Goal: Download file/media

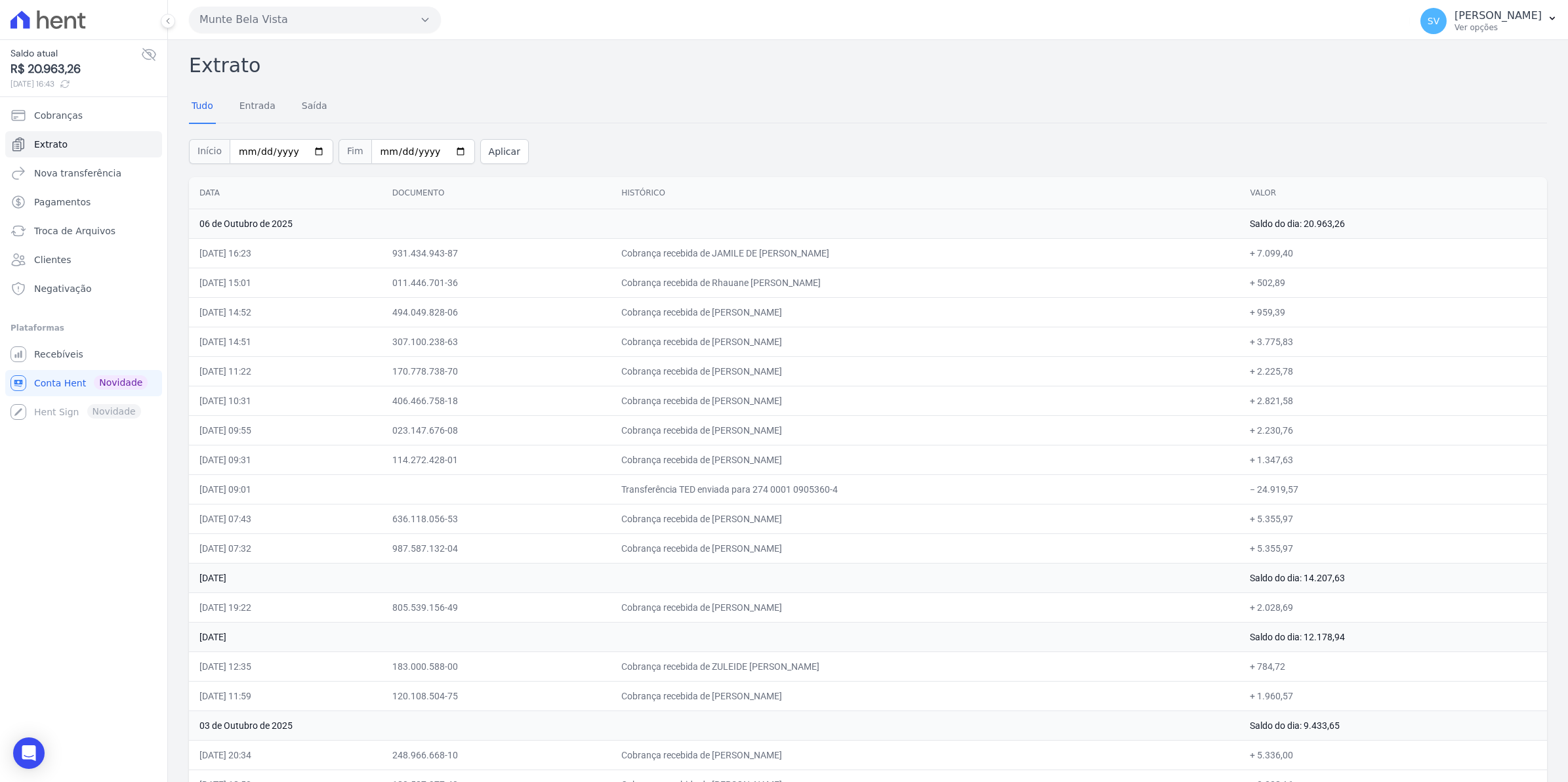
scroll to position [82, 0]
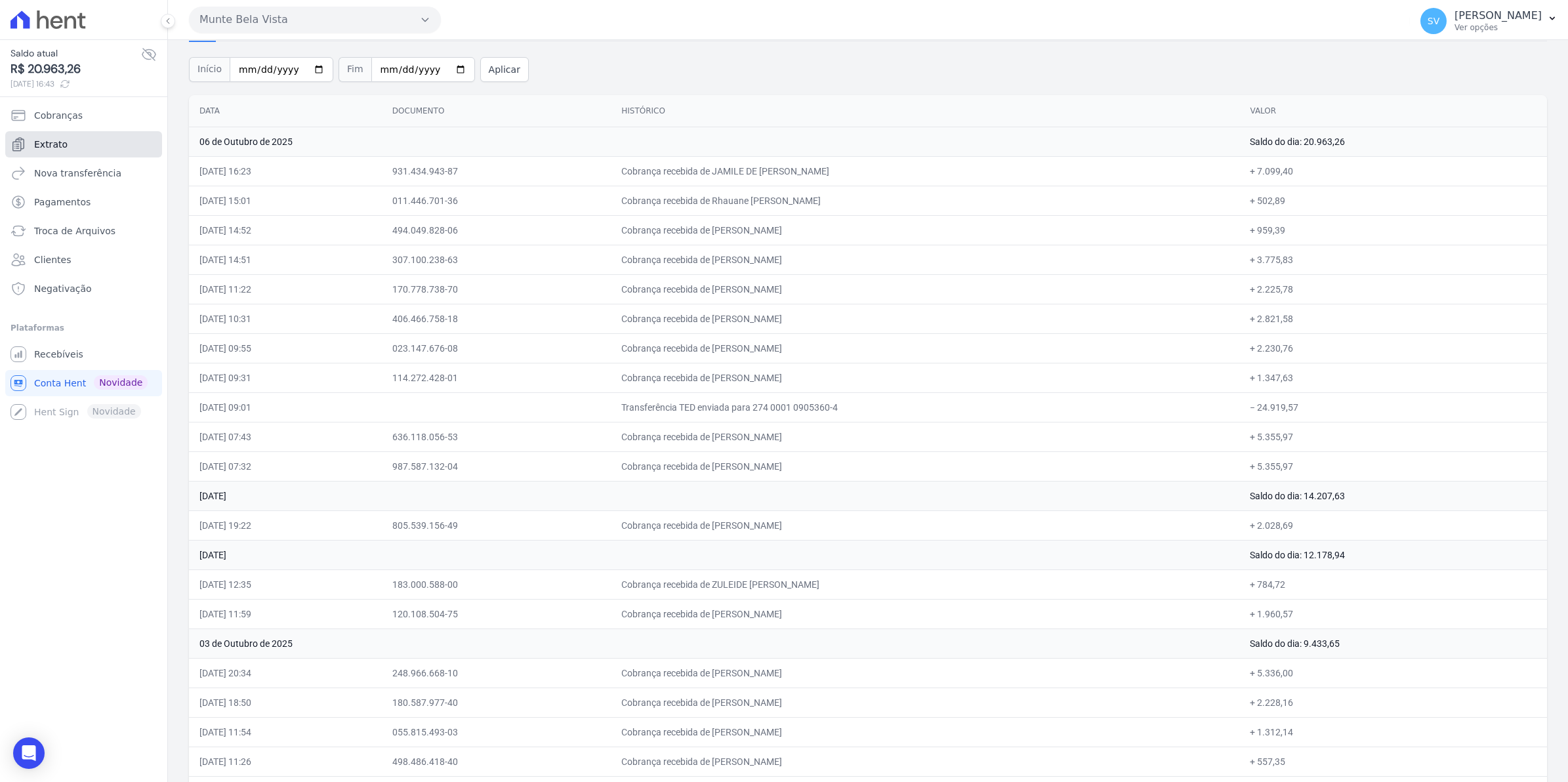
click at [53, 137] on link "Extrato" at bounding box center [83, 144] width 157 height 26
click at [59, 116] on span "Cobranças" at bounding box center [58, 115] width 49 height 13
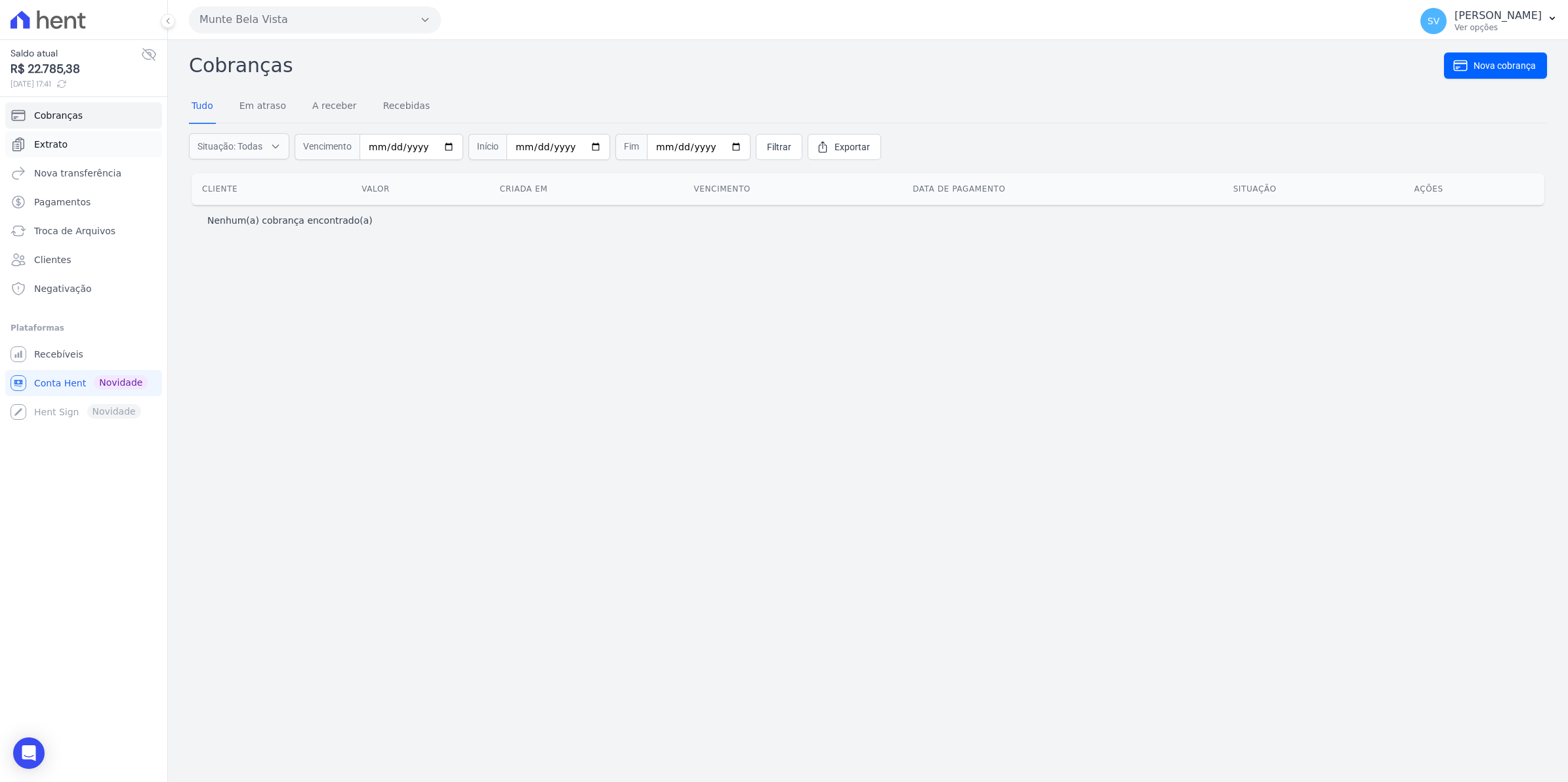
click at [56, 142] on span "Extrato" at bounding box center [50, 144] width 33 height 13
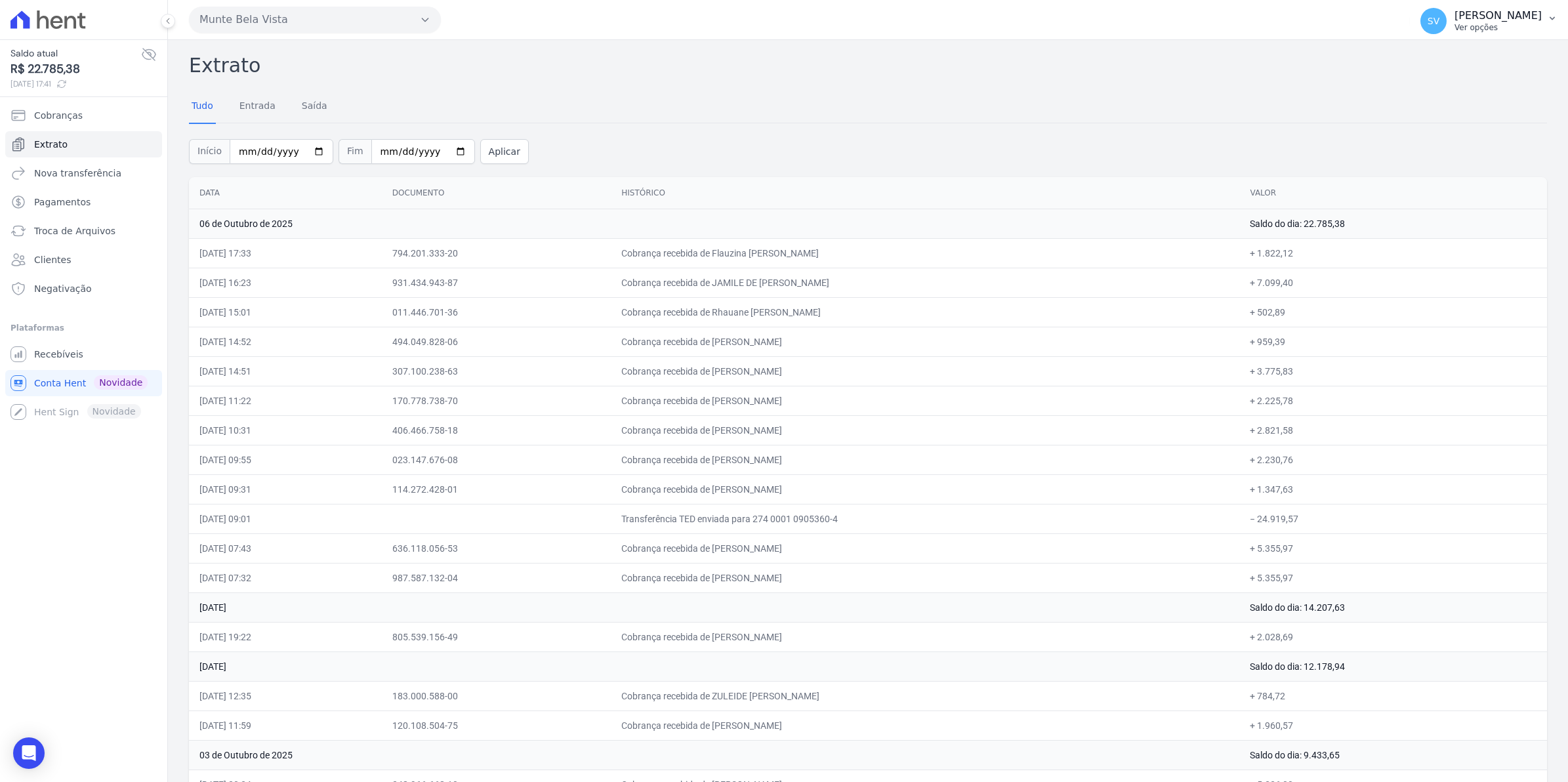
click at [1447, 23] on span "SV" at bounding box center [1434, 21] width 26 height 26
click at [63, 363] on link "Recebíveis" at bounding box center [83, 354] width 157 height 26
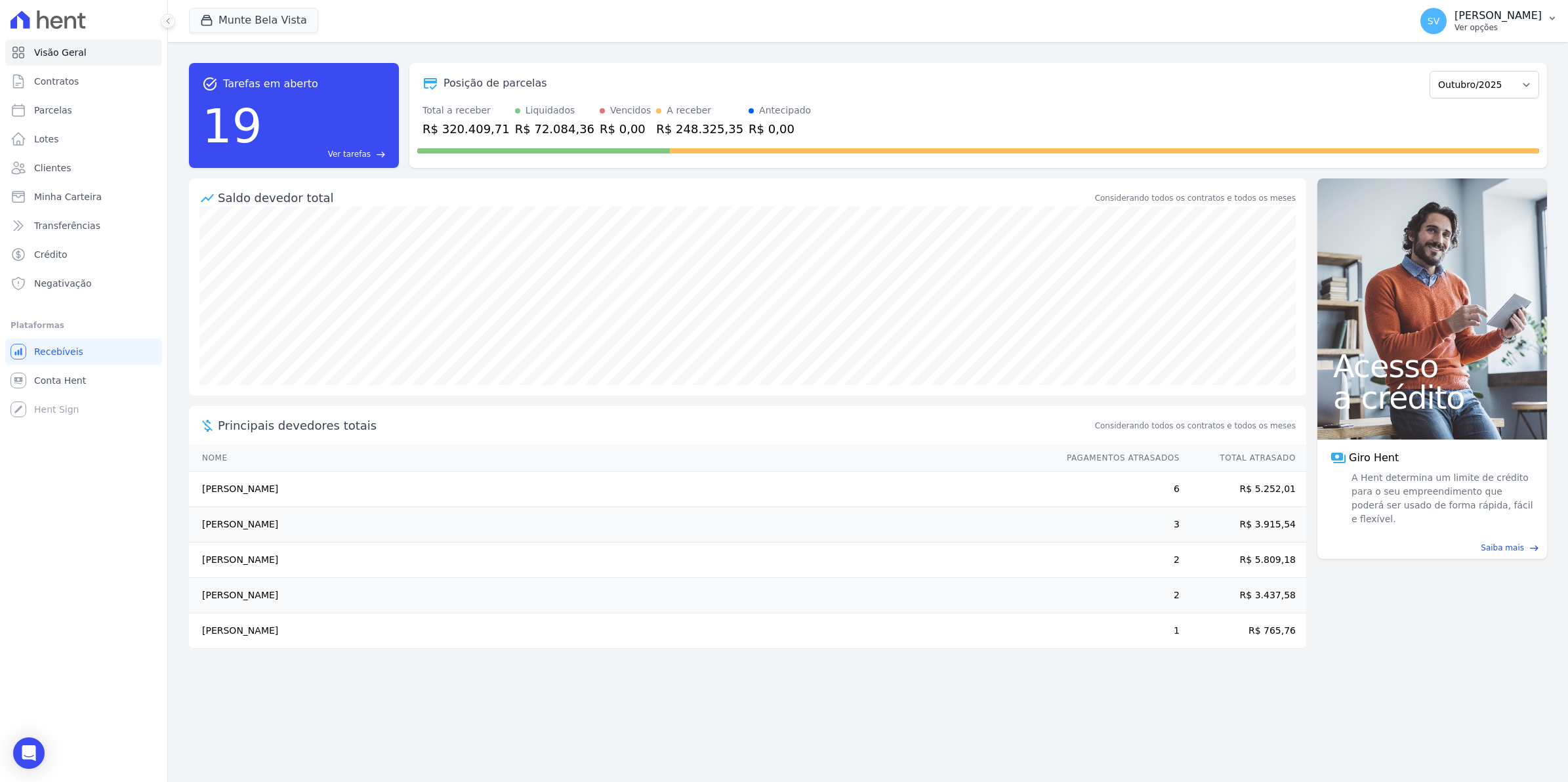
click at [1442, 30] on span "SV" at bounding box center [1434, 21] width 26 height 26
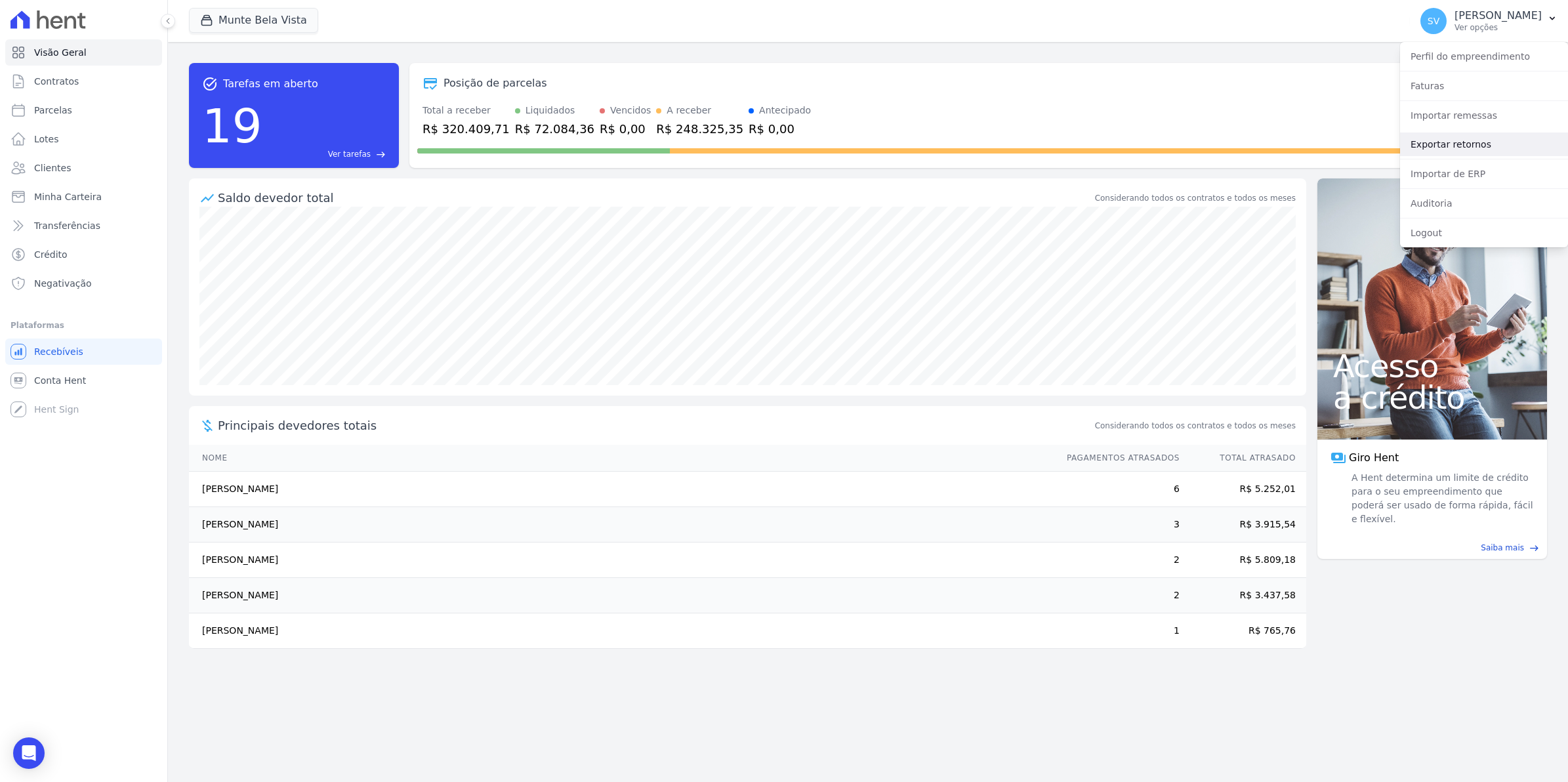
click at [1433, 146] on link "Exportar retornos" at bounding box center [1484, 144] width 168 height 24
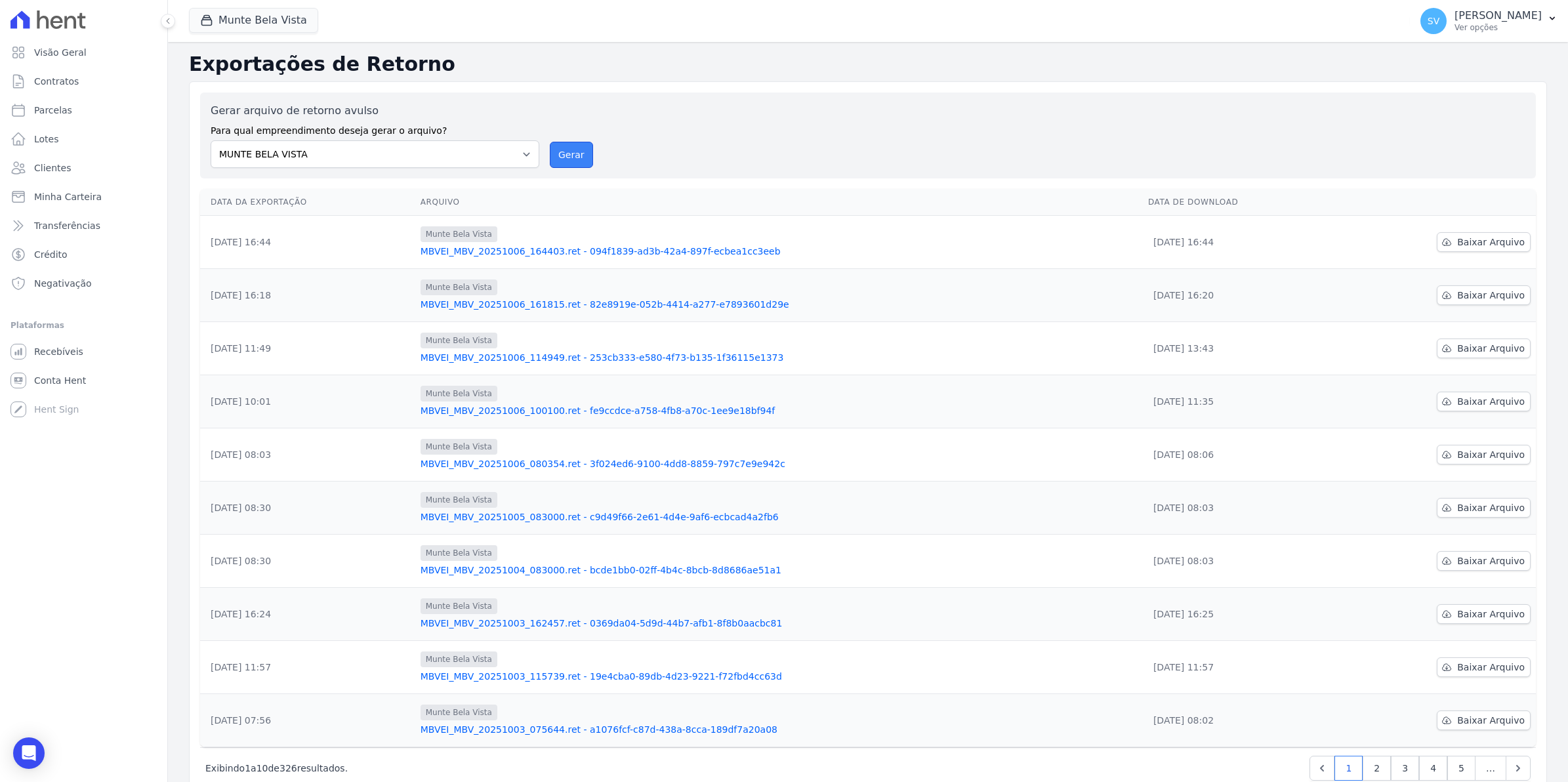
click at [552, 159] on button "Gerar" at bounding box center [572, 155] width 43 height 26
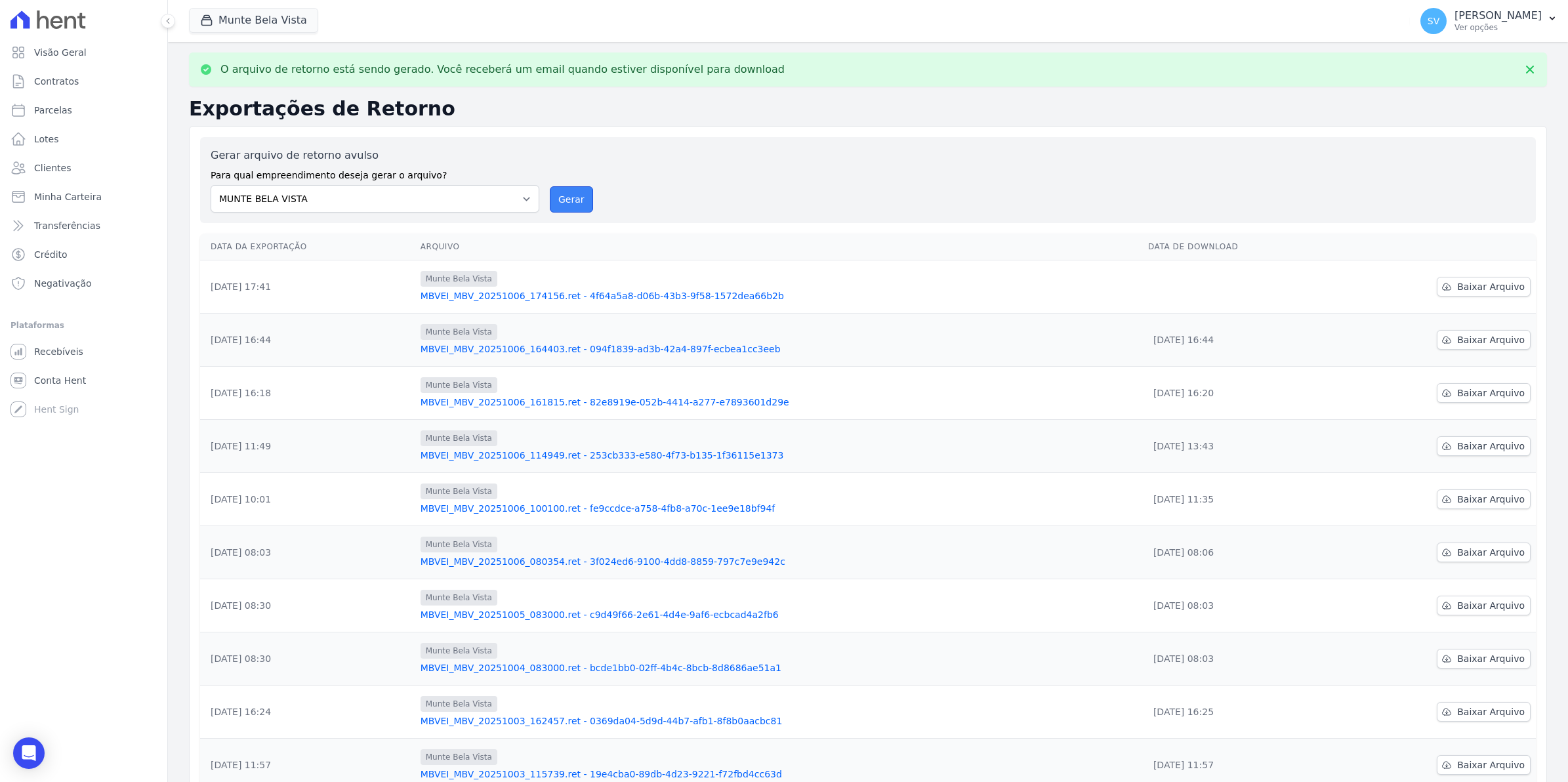
click at [561, 204] on button "Gerar" at bounding box center [572, 199] width 43 height 26
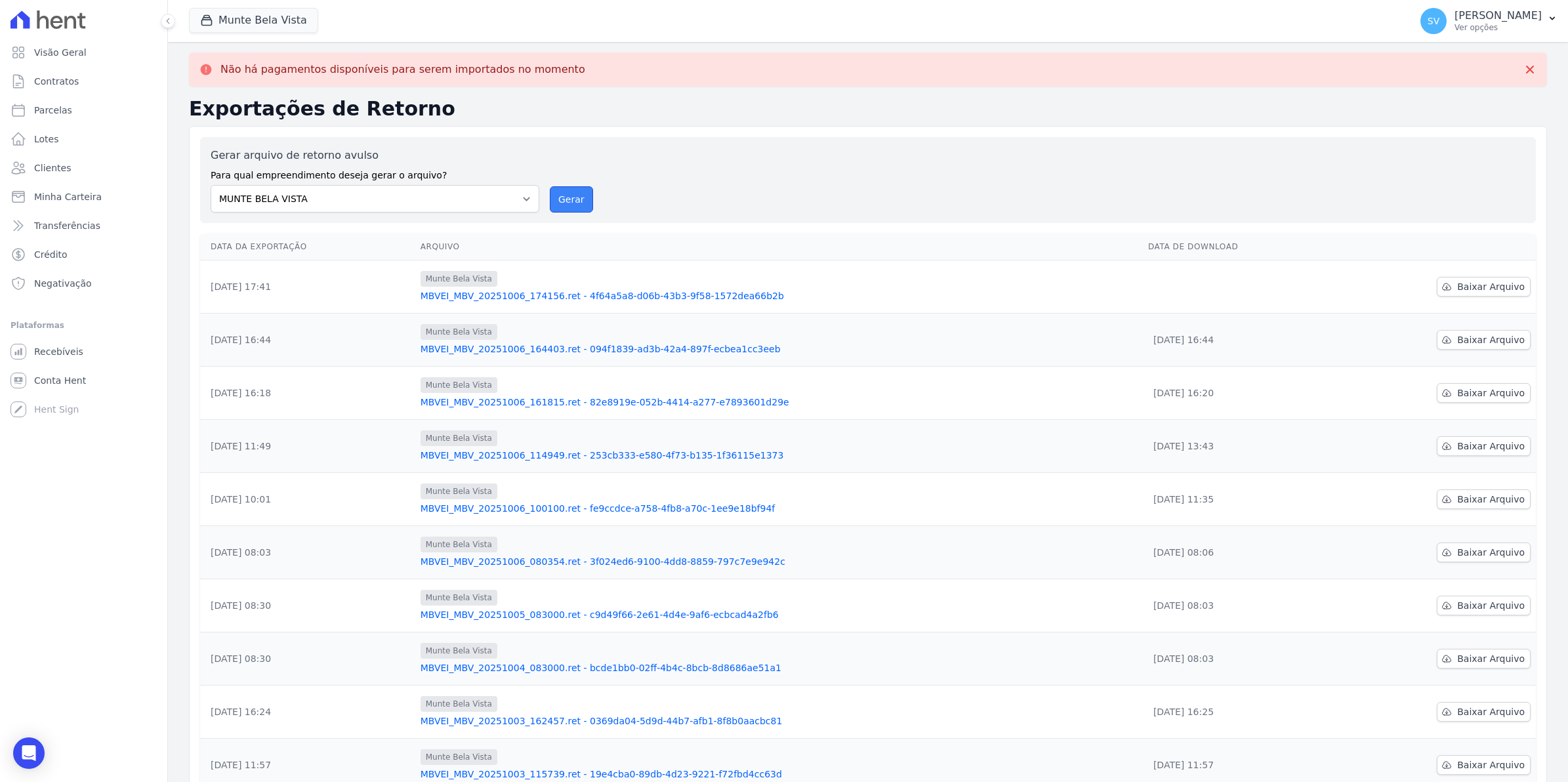
click at [569, 201] on button "Gerar" at bounding box center [572, 199] width 43 height 26
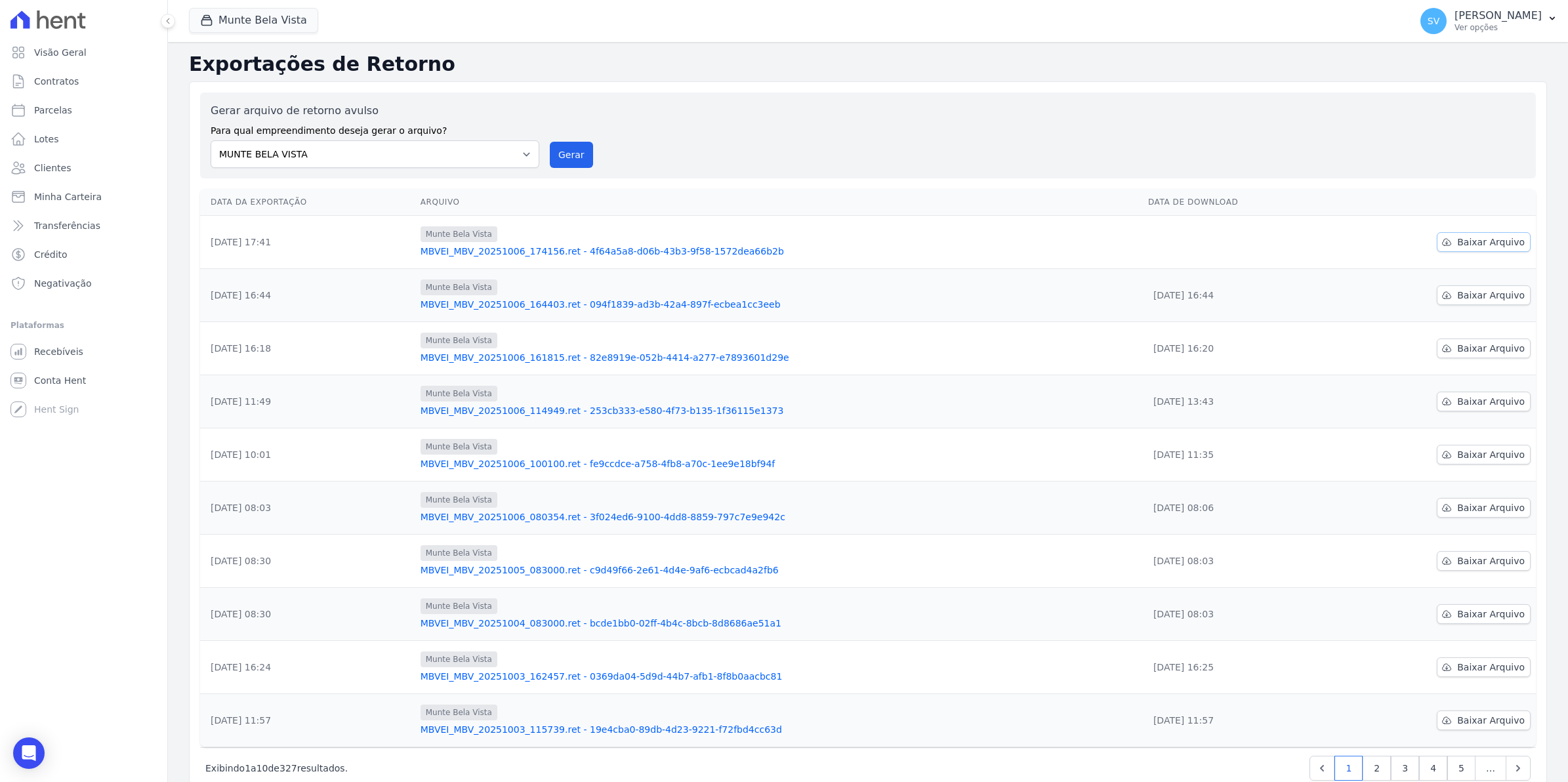
click at [1467, 244] on span "Baixar Arquivo" at bounding box center [1492, 242] width 68 height 13
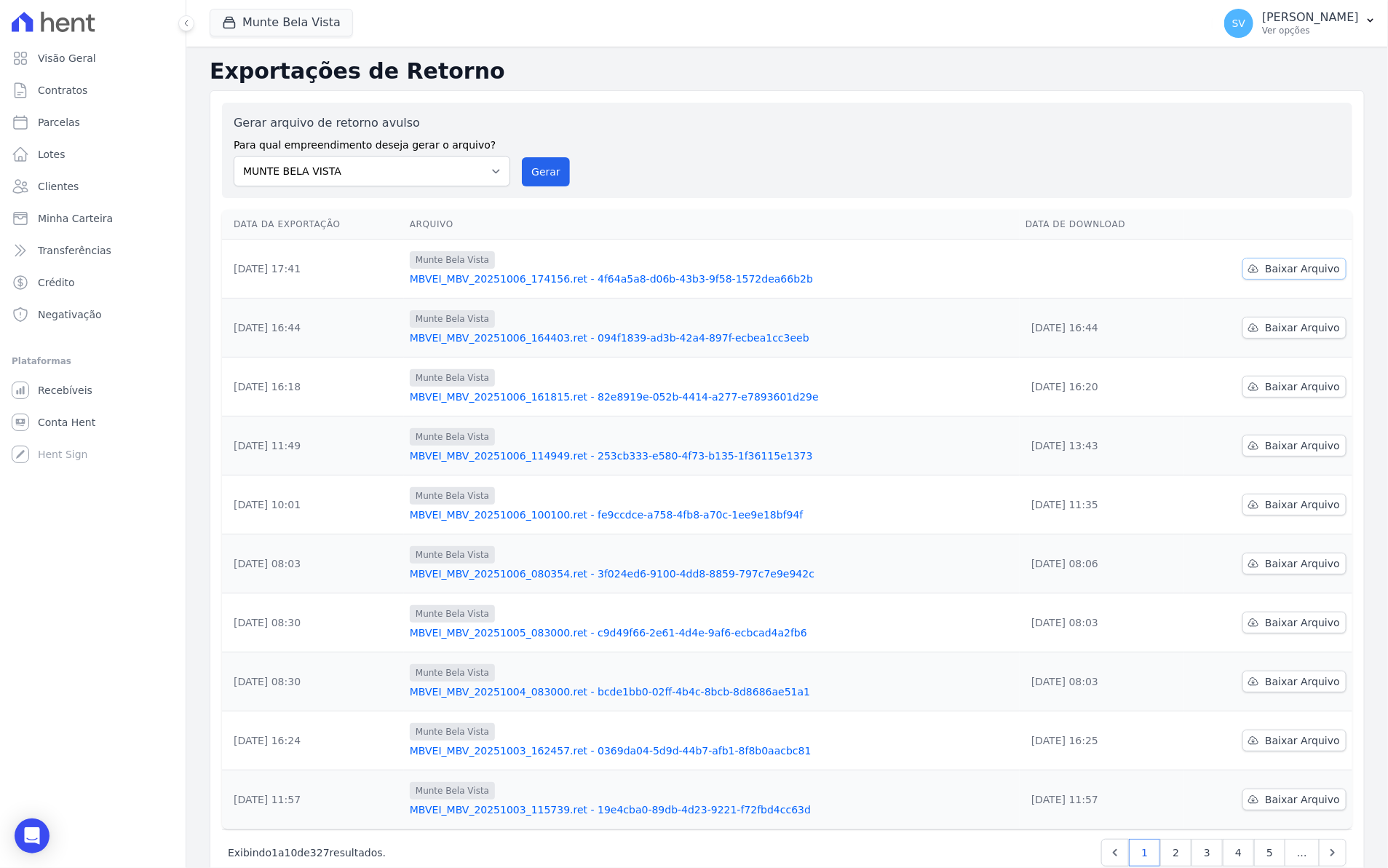
click at [1268, 268] on span "Baixar Arquivo" at bounding box center [1303, 268] width 75 height 15
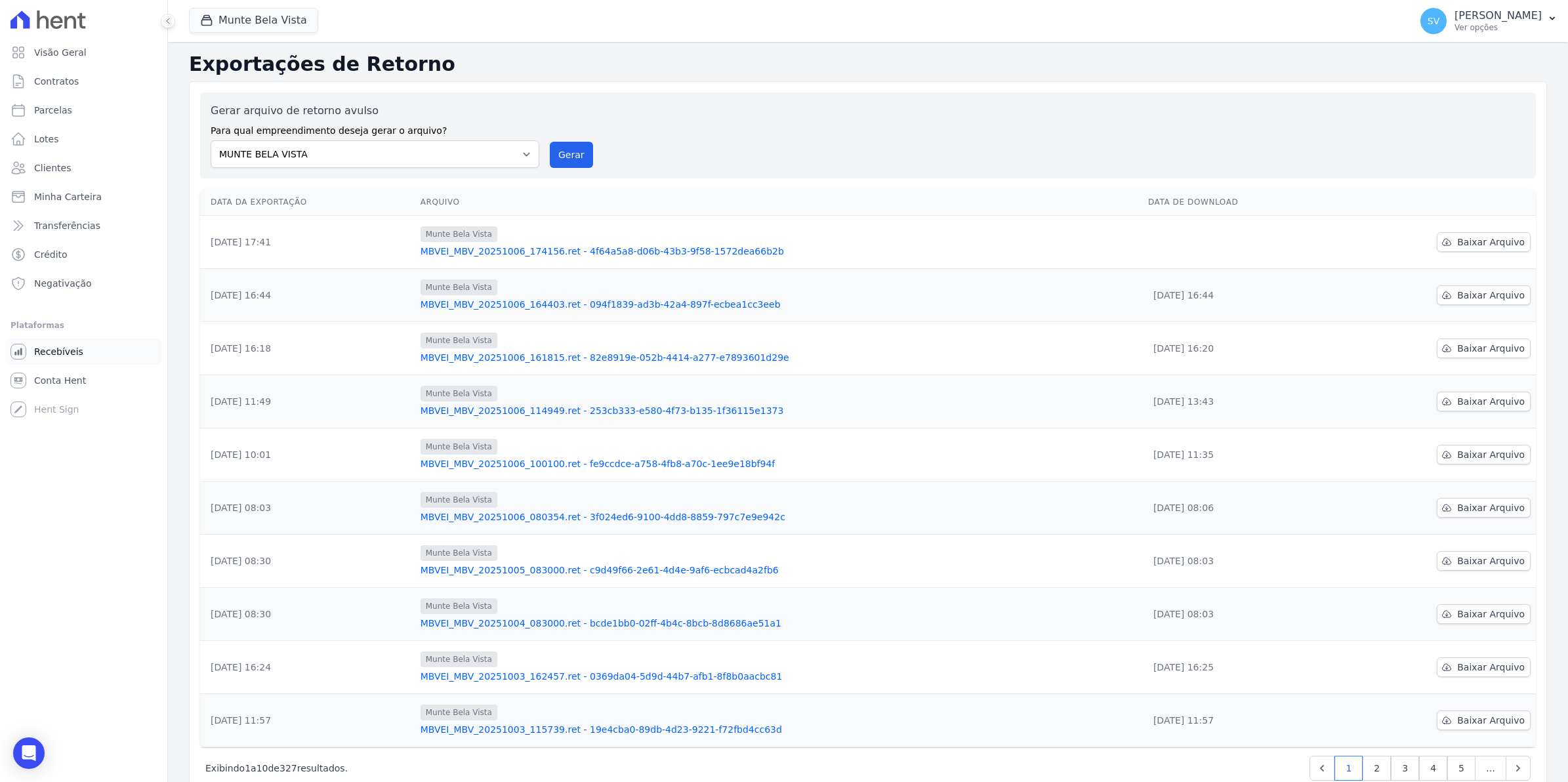
click at [42, 363] on link "Recebíveis" at bounding box center [83, 351] width 157 height 26
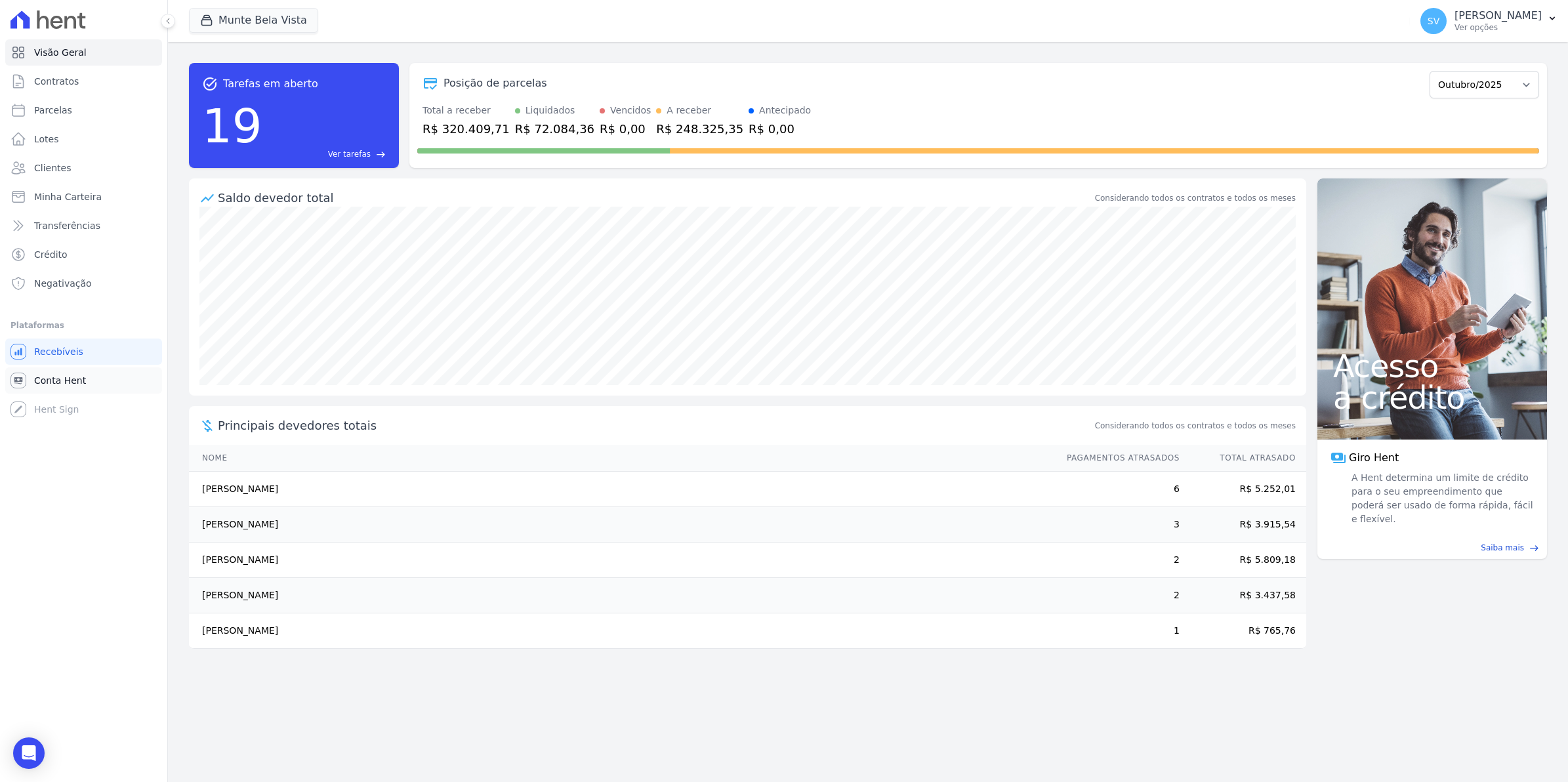
click at [76, 377] on span "Conta Hent" at bounding box center [59, 380] width 52 height 13
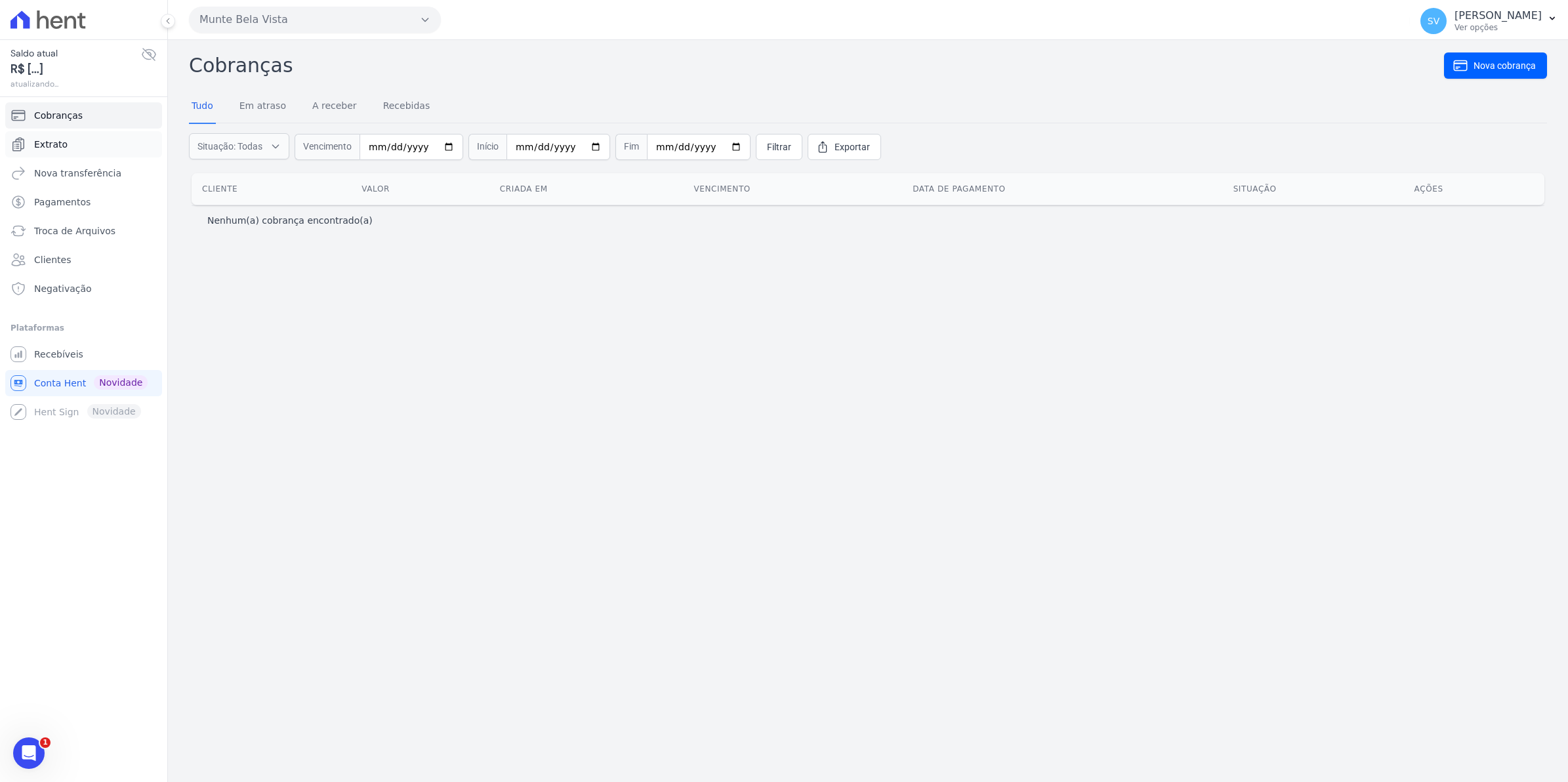
click at [71, 146] on link "Extrato" at bounding box center [83, 144] width 157 height 26
